Goal: Register for event/course

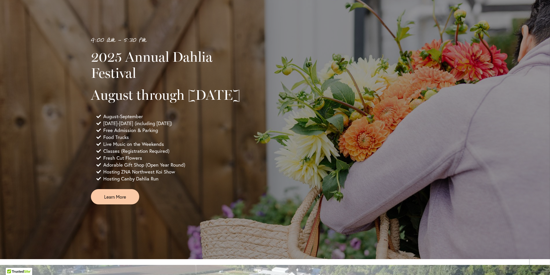
scroll to position [345, 0]
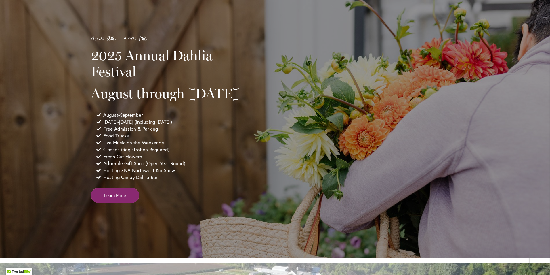
click at [104, 198] on span "Learn More" at bounding box center [115, 195] width 22 height 7
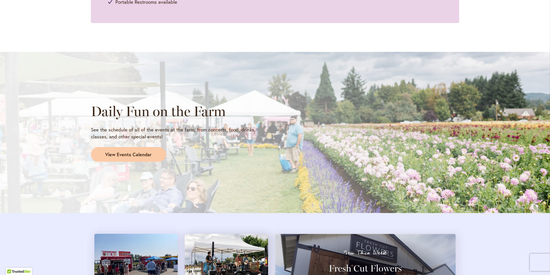
scroll to position [547, 0]
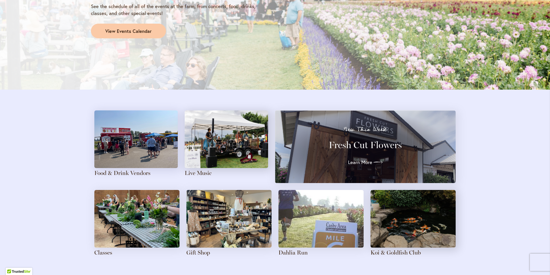
click at [218, 214] on img at bounding box center [228, 219] width 85 height 58
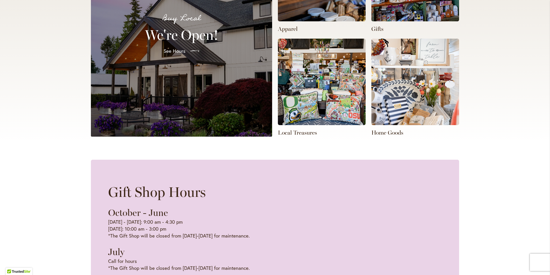
scroll to position [58, 0]
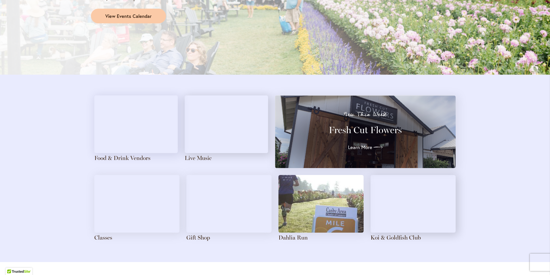
scroll to position [604, 0]
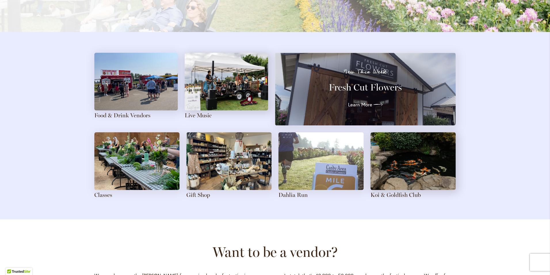
click at [156, 151] on img at bounding box center [136, 161] width 85 height 58
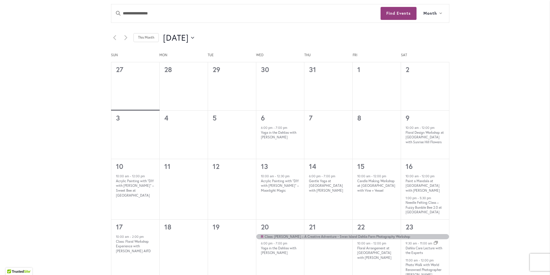
scroll to position [317, 0]
